Goal: Information Seeking & Learning: Learn about a topic

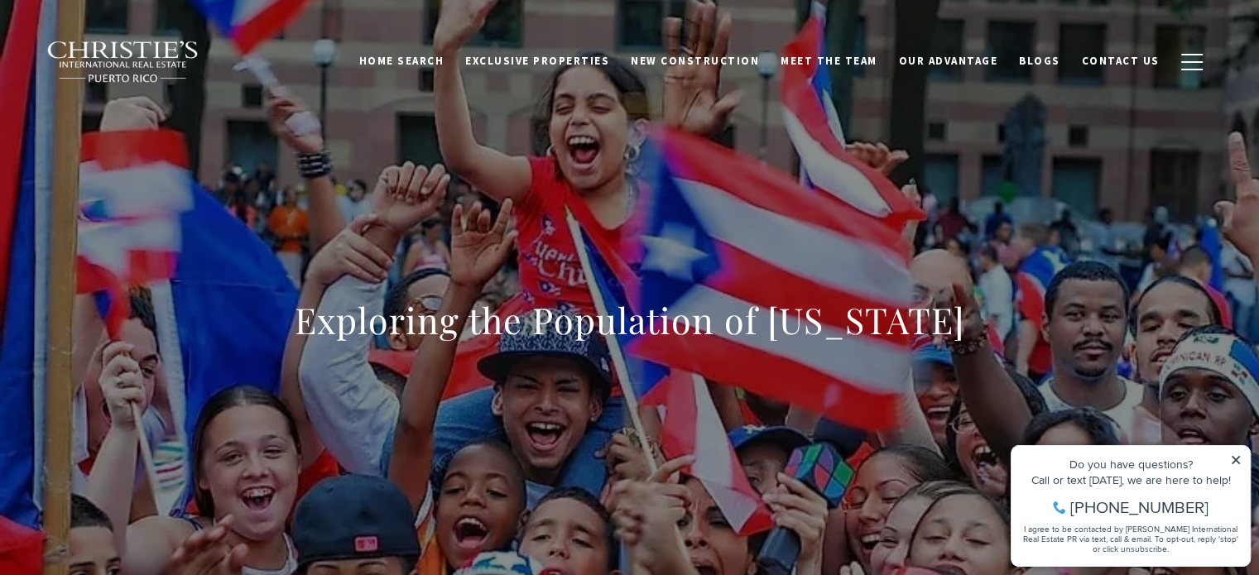
drag, startPoint x: 1240, startPoint y: 461, endPoint x: 2087, endPoint y: 818, distance: 919.2
click at [1240, 461] on icon at bounding box center [1236, 461] width 12 height 12
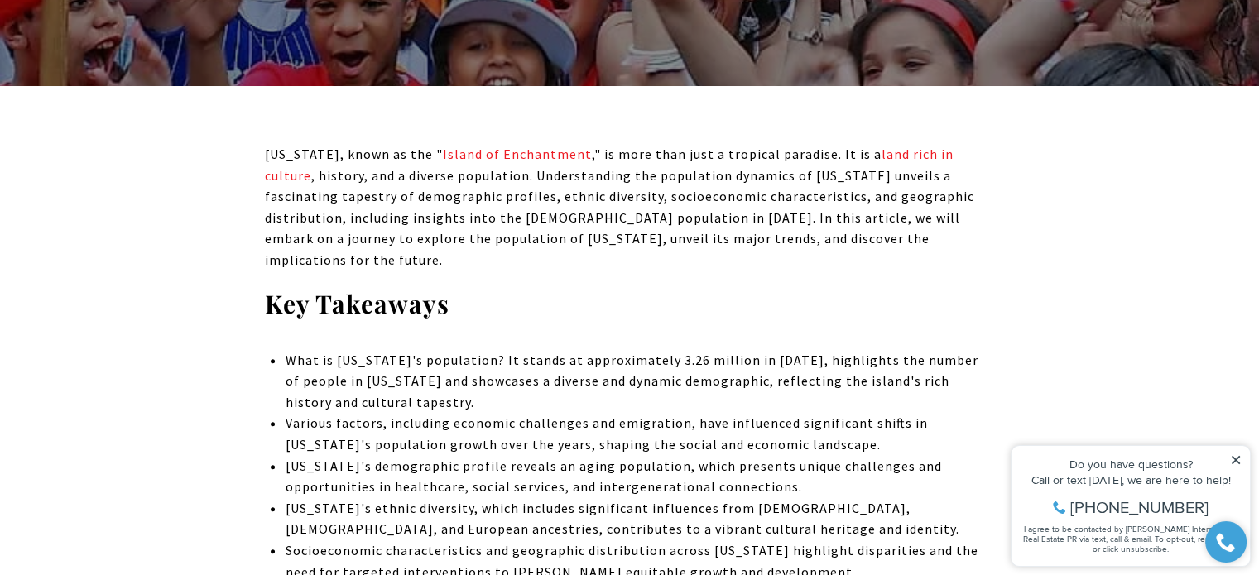
scroll to position [580, 0]
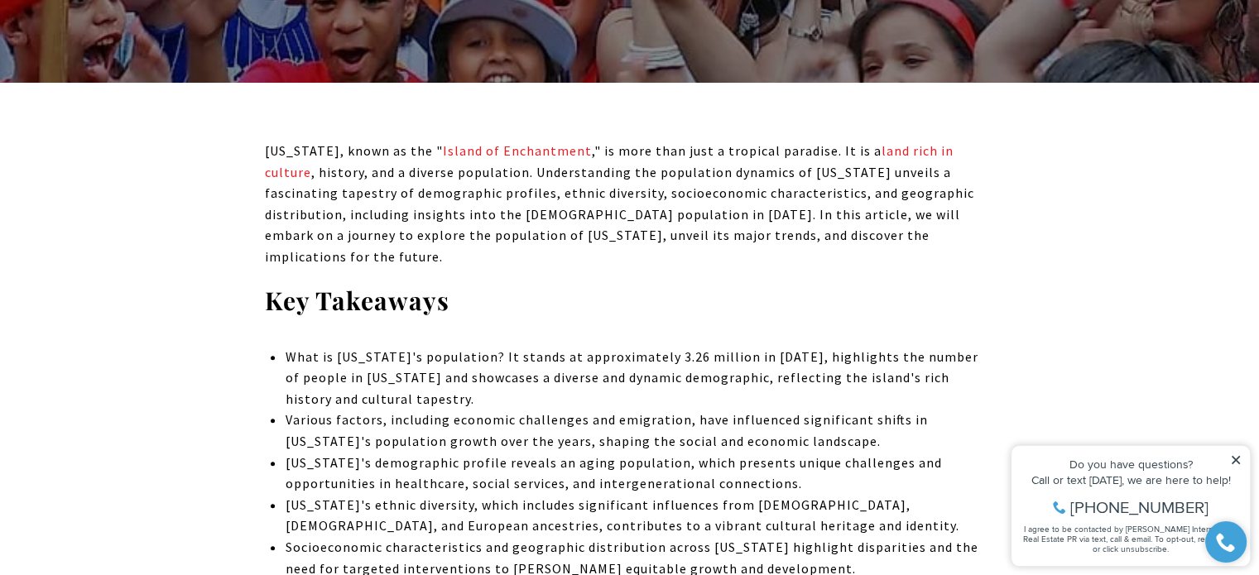
click at [1239, 465] on icon at bounding box center [1236, 461] width 12 height 12
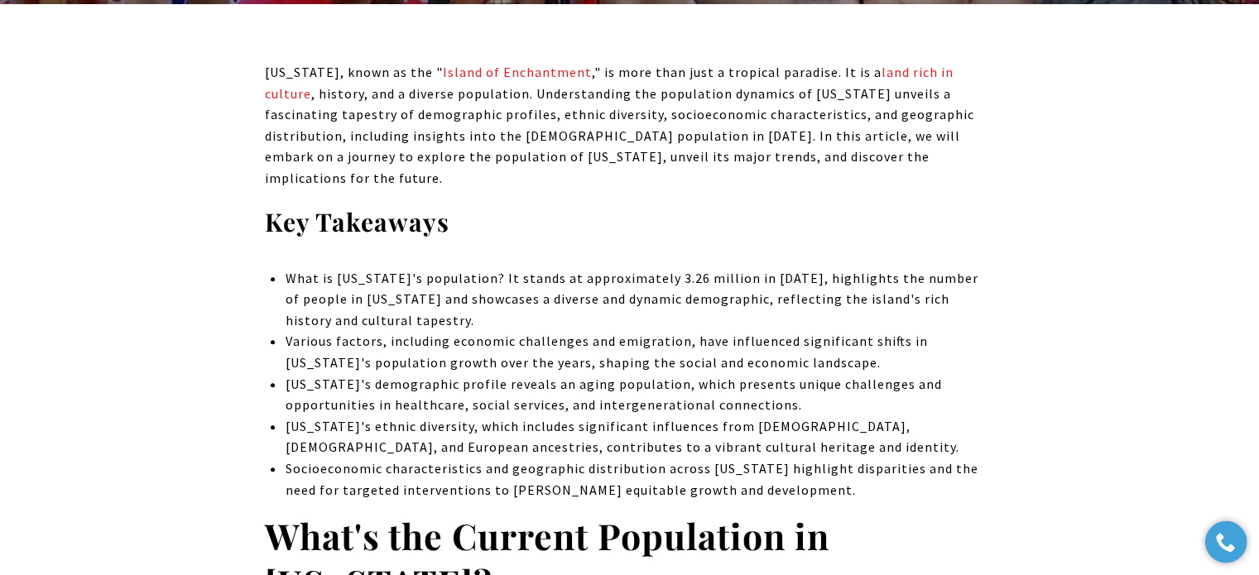
scroll to position [662, 0]
